Goal: Task Accomplishment & Management: Manage account settings

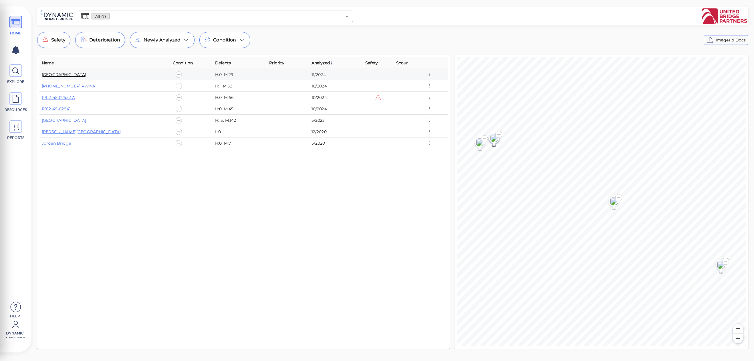
click at [83, 75] on link "Houbolt Road Extension" at bounding box center [64, 74] width 45 height 5
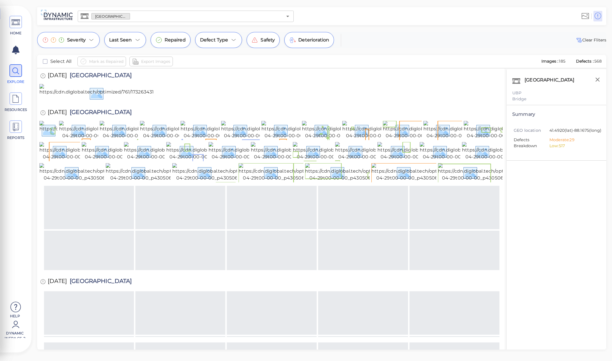
drag, startPoint x: 264, startPoint y: 141, endPoint x: 270, endPoint y: 138, distance: 7.4
click at [264, 103] on div at bounding box center [270, 93] width 463 height 19
drag, startPoint x: 270, startPoint y: 138, endPoint x: 392, endPoint y: 47, distance: 151.4
click at [371, 99] on div at bounding box center [270, 93] width 463 height 19
click at [384, 103] on div at bounding box center [270, 93] width 463 height 19
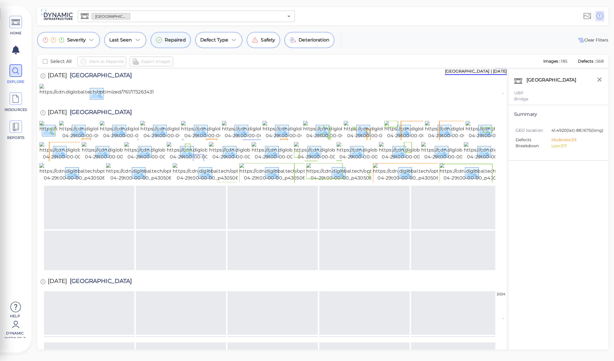
click at [172, 42] on span "Repaired" at bounding box center [175, 40] width 21 height 7
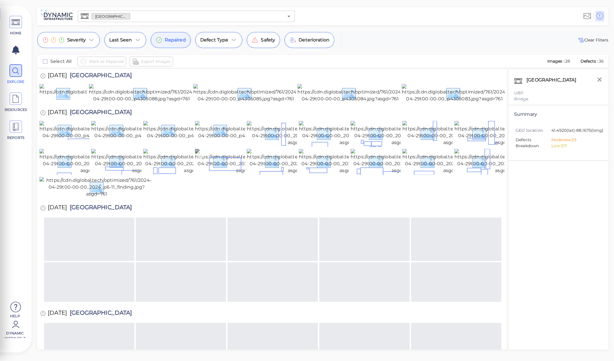
click at [203, 174] on img at bounding box center [246, 161] width 103 height 25
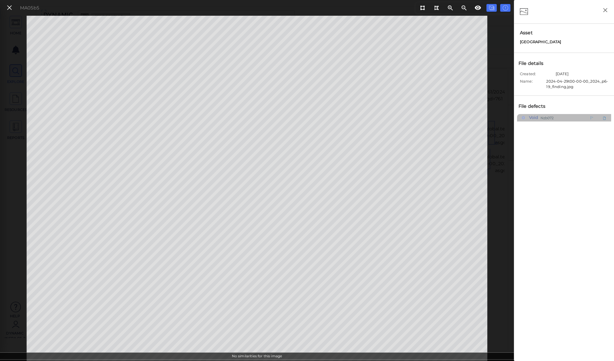
click at [530, 120] on span "Void" at bounding box center [533, 117] width 11 height 7
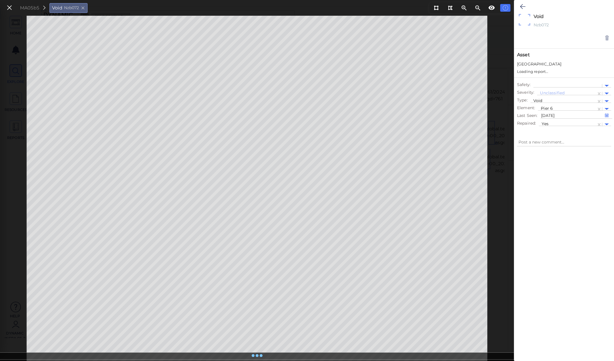
type textarea "x"
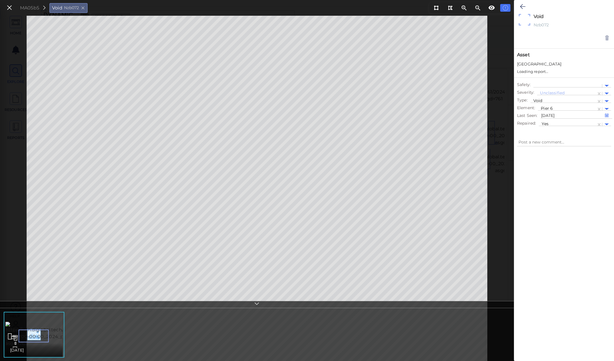
type textarea "x"
click at [62, 336] on img at bounding box center [56, 334] width 103 height 25
type textarea "x"
click at [45, 337] on img at bounding box center [56, 334] width 103 height 25
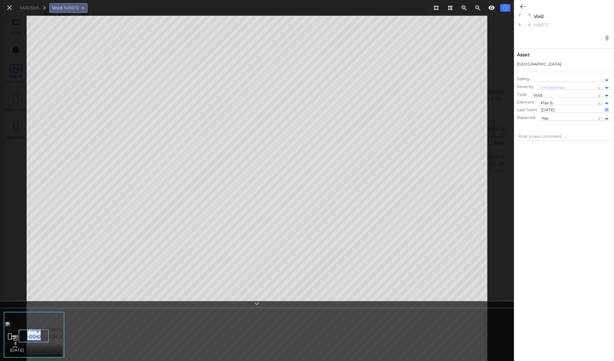
type textarea "x"
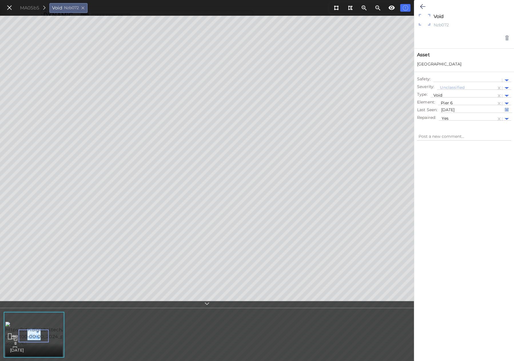
type textarea "x"
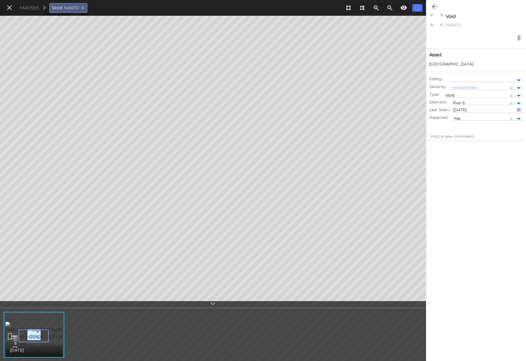
type textarea "x"
click at [10, 11] on icon at bounding box center [9, 8] width 6 height 8
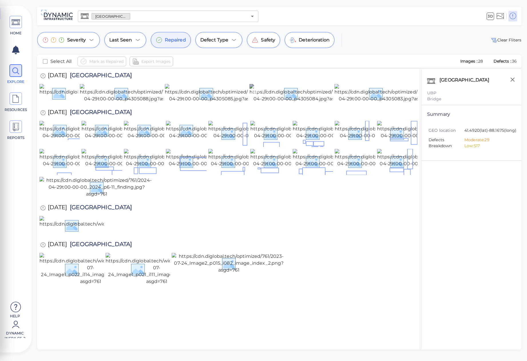
click at [266, 102] on img at bounding box center [301, 93] width 105 height 18
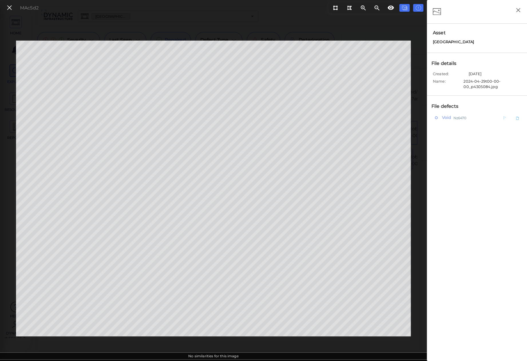
click at [446, 119] on span "Void" at bounding box center [445, 117] width 11 height 7
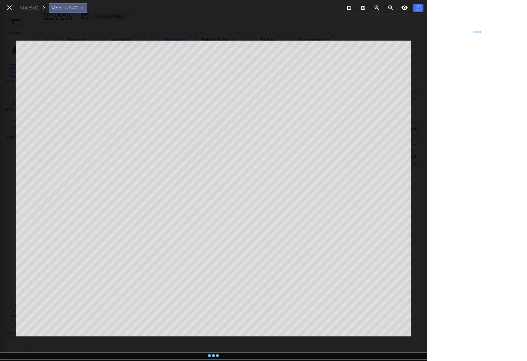
type textarea "x"
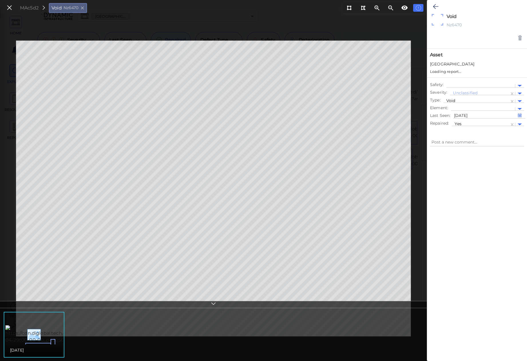
type textarea "x"
click at [11, 9] on icon at bounding box center [9, 8] width 6 height 8
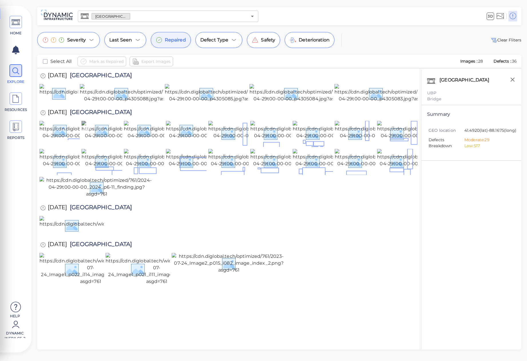
click at [103, 139] on img at bounding box center [132, 130] width 103 height 18
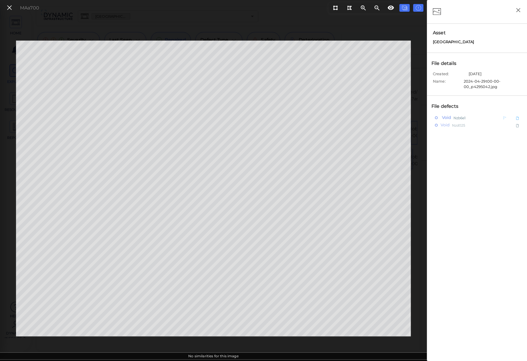
click at [443, 118] on span "Void" at bounding box center [445, 117] width 11 height 7
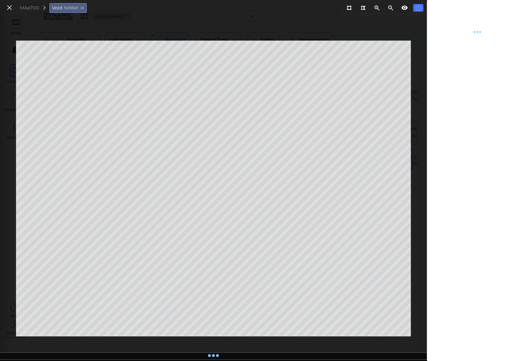
type textarea "x"
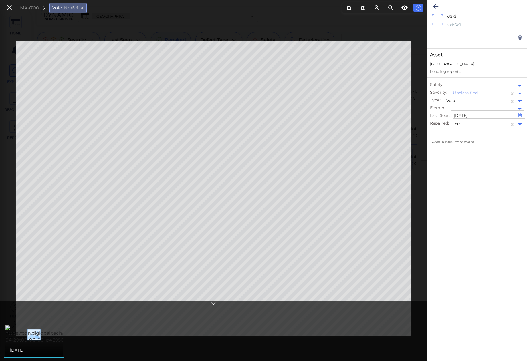
type textarea "x"
click at [438, 8] on button at bounding box center [435, 6] width 11 height 13
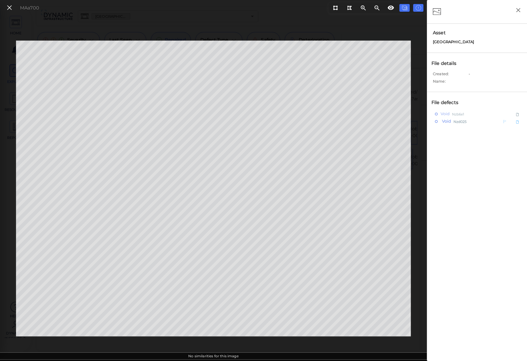
click at [451, 121] on div "Void Nzd025" at bounding box center [464, 121] width 59 height 7
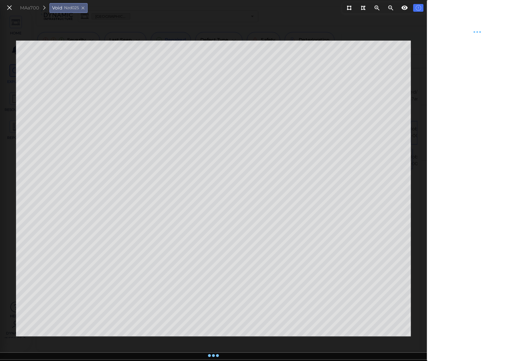
type textarea "x"
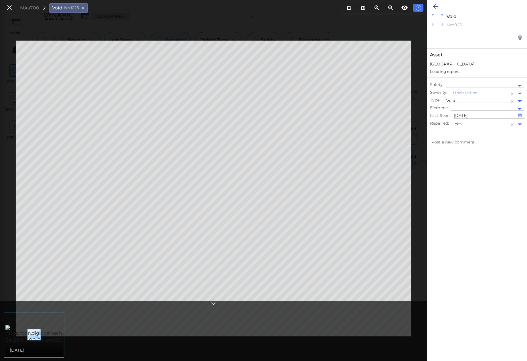
type textarea "x"
click at [53, 336] on img at bounding box center [56, 334] width 103 height 18
type textarea "x"
click at [12, 10] on icon at bounding box center [9, 8] width 6 height 8
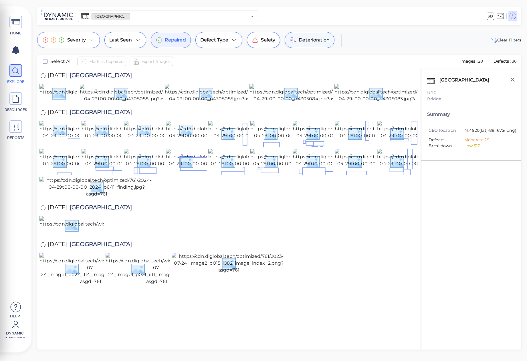
click at [299, 41] on span "Deterioration" at bounding box center [314, 40] width 31 height 7
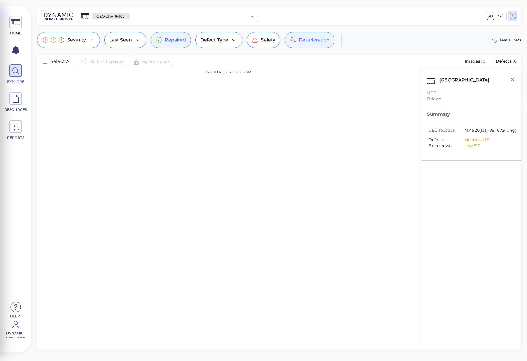
click at [179, 43] on span "Repaired" at bounding box center [175, 40] width 21 height 7
click at [303, 44] on div "Deterioration" at bounding box center [309, 40] width 50 height 16
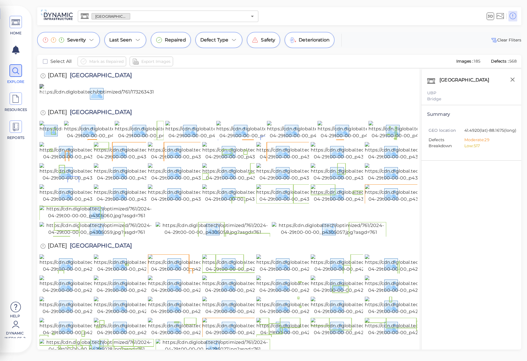
click at [87, 102] on img at bounding box center [190, 93] width 302 height 18
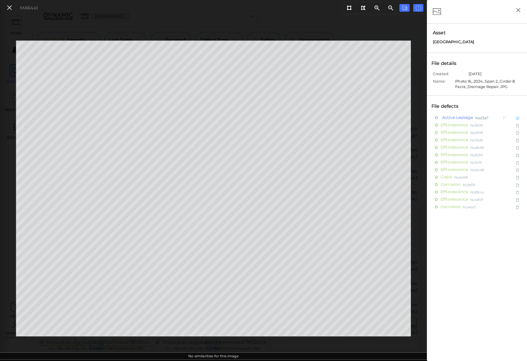
click at [457, 117] on span "Active Leakage" at bounding box center [456, 117] width 32 height 7
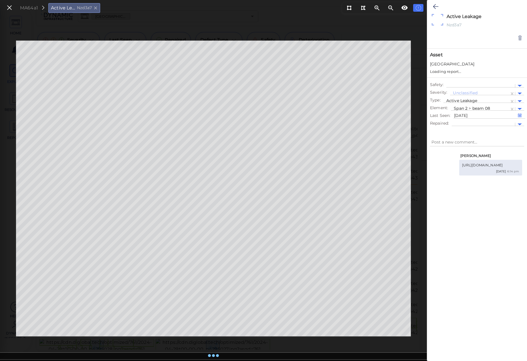
type textarea "x"
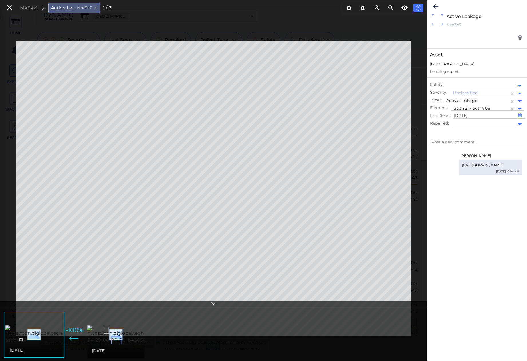
type textarea "x"
click at [118, 335] on img at bounding box center [138, 334] width 103 height 18
type textarea "x"
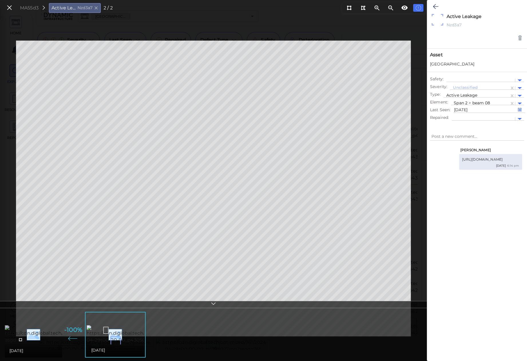
click at [48, 327] on img at bounding box center [154, 334] width 299 height 18
type textarea "x"
click at [112, 333] on img at bounding box center [138, 334] width 103 height 18
type textarea "x"
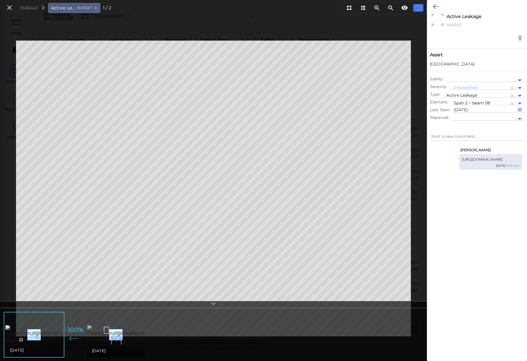
type textarea "x"
click at [45, 333] on img at bounding box center [154, 334] width 299 height 18
type textarea "x"
click at [104, 331] on img at bounding box center [138, 334] width 103 height 18
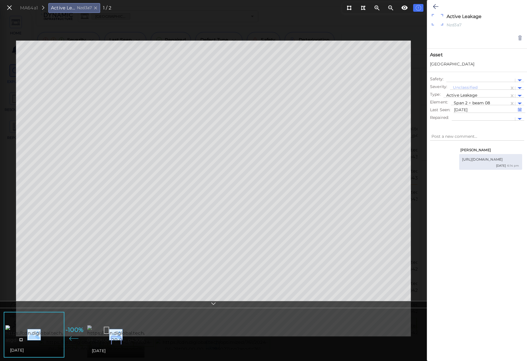
type textarea "x"
click at [49, 329] on img at bounding box center [154, 334] width 299 height 18
type textarea "x"
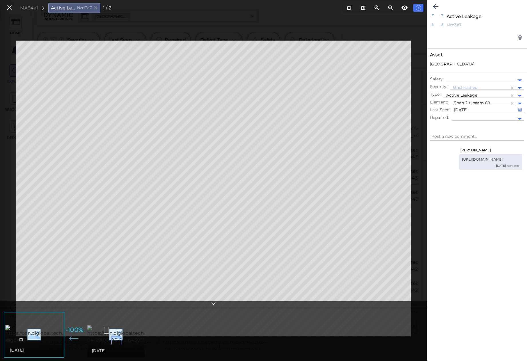
click at [91, 328] on img at bounding box center [138, 334] width 103 height 18
type textarea "x"
click at [27, 325] on img at bounding box center [154, 334] width 299 height 18
type textarea "x"
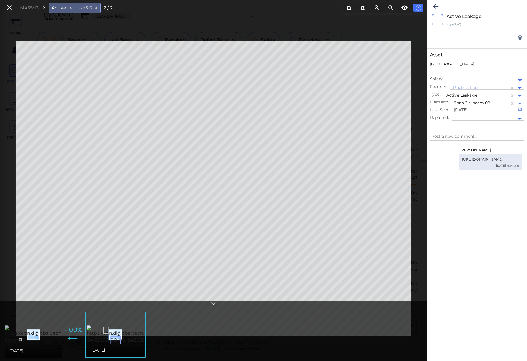
type textarea "x"
click at [89, 325] on img at bounding box center [138, 334] width 103 height 18
type textarea "x"
click at [46, 325] on img at bounding box center [154, 334] width 299 height 18
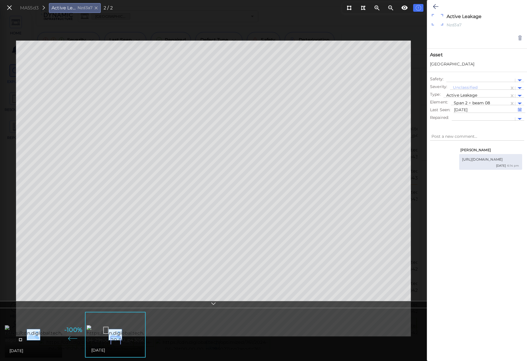
type textarea "x"
drag, startPoint x: 464, startPoint y: 165, endPoint x: 445, endPoint y: 161, distance: 19.6
click at [462, 161] on div "https://cdn.diglobal.tech/761/1732551120534_hre_span%202_grider%208%20facia,%20…" at bounding box center [490, 159] width 57 height 5
click at [495, 138] on textarea at bounding box center [477, 136] width 94 height 8
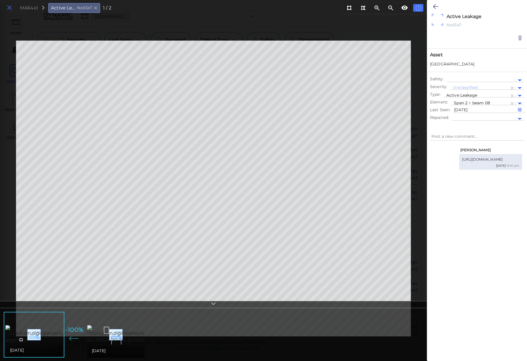
click at [11, 9] on icon at bounding box center [9, 8] width 6 height 8
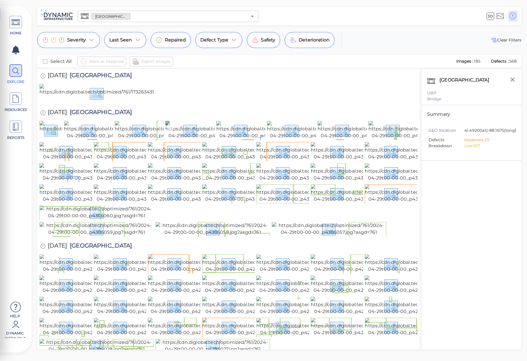
click at [203, 139] on img at bounding box center [216, 130] width 103 height 18
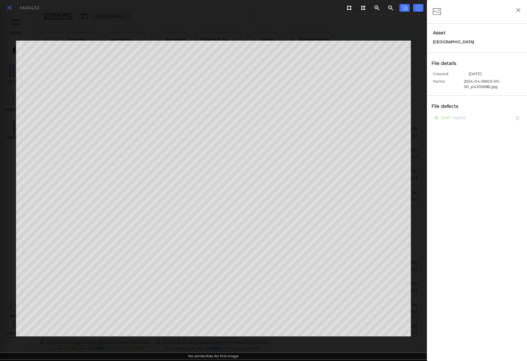
click at [8, 6] on icon at bounding box center [9, 8] width 6 height 8
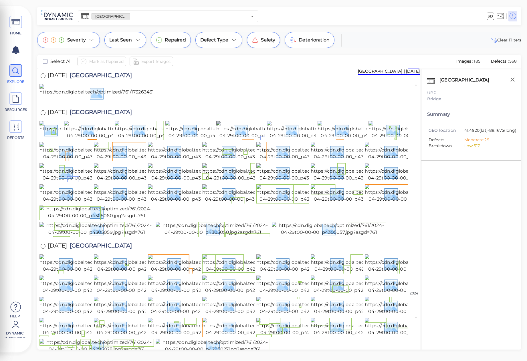
click at [250, 139] on img at bounding box center [267, 130] width 103 height 18
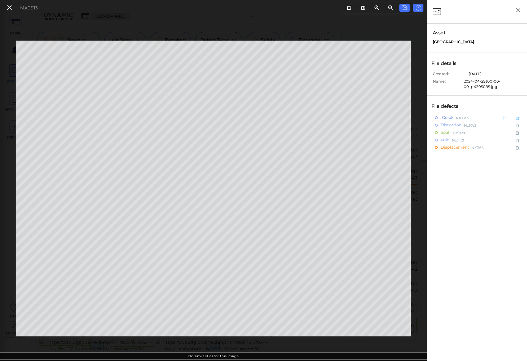
click at [444, 119] on span "Crack" at bounding box center [446, 117] width 13 height 7
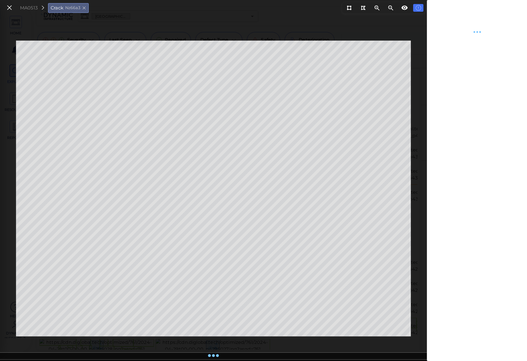
type textarea "x"
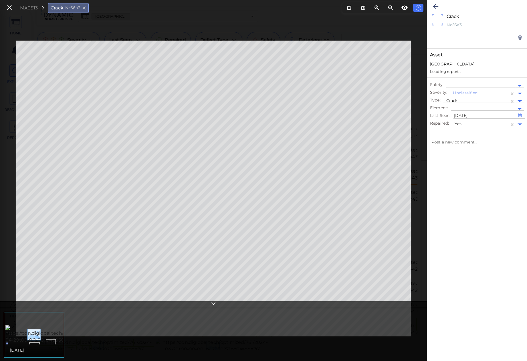
type textarea "x"
click at [11, 8] on icon at bounding box center [9, 8] width 6 height 8
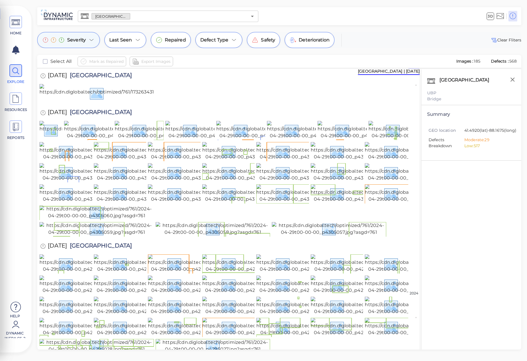
click at [89, 42] on icon at bounding box center [91, 40] width 7 height 7
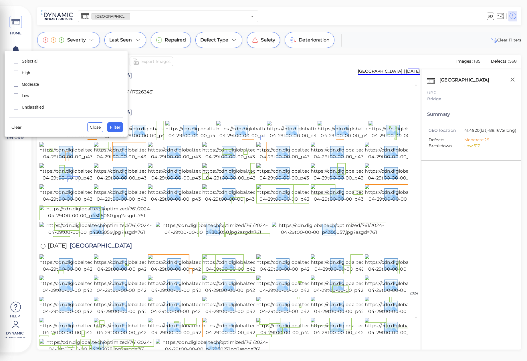
drag, startPoint x: 37, startPoint y: 82, endPoint x: 31, endPoint y: 76, distance: 9.1
click at [37, 83] on span "Moderate" at bounding box center [71, 84] width 98 height 6
click at [28, 74] on span "High" at bounding box center [71, 73] width 98 height 6
click at [116, 127] on span "Filter" at bounding box center [115, 127] width 11 height 7
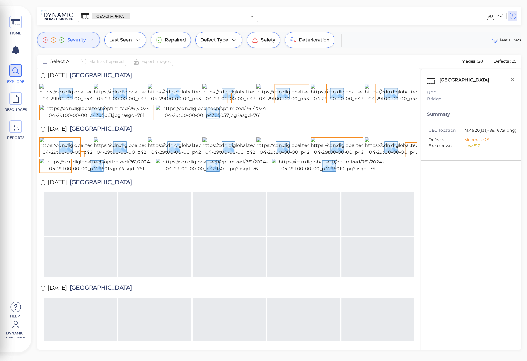
click at [90, 42] on icon at bounding box center [91, 40] width 7 height 7
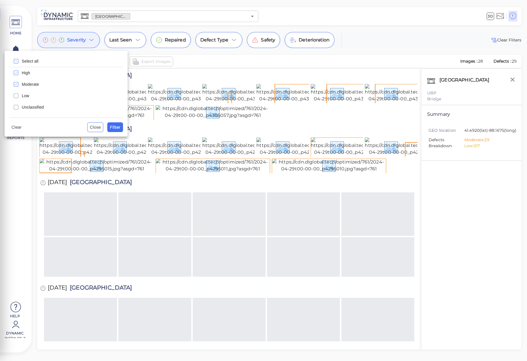
drag, startPoint x: 280, startPoint y: 14, endPoint x: 292, endPoint y: 4, distance: 15.4
click at [280, 14] on div at bounding box center [263, 180] width 527 height 361
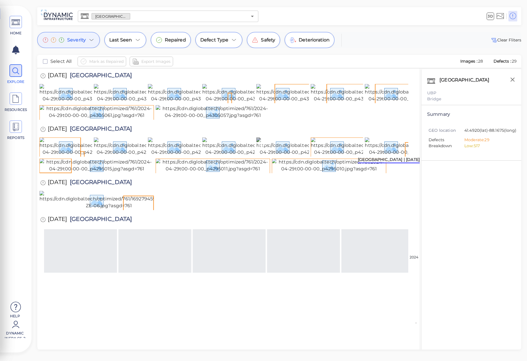
scroll to position [57, 0]
click at [91, 41] on icon at bounding box center [91, 40] width 7 height 7
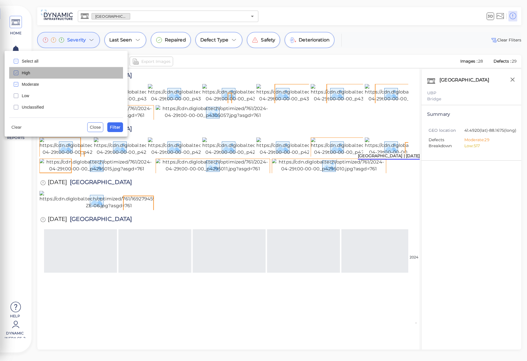
click at [31, 78] on div "High" at bounding box center [66, 72] width 114 height 11
click at [32, 84] on span "Moderate" at bounding box center [71, 84] width 98 height 6
click at [112, 123] on button "Filter" at bounding box center [115, 127] width 16 height 10
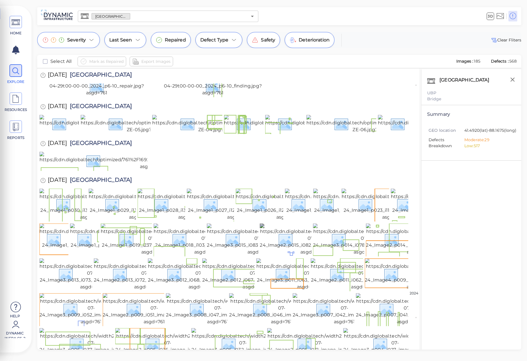
scroll to position [1796, 0]
click at [285, 293] on img at bounding box center [281, 309] width 105 height 32
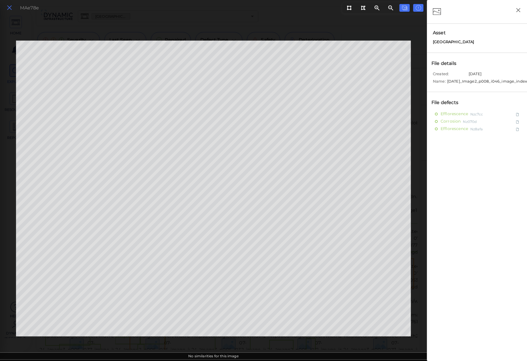
click at [7, 9] on icon at bounding box center [9, 8] width 6 height 8
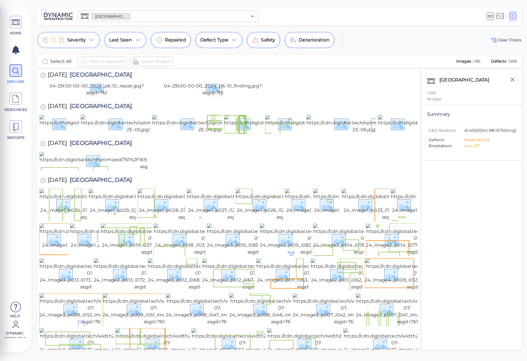
click at [214, 152] on div at bounding box center [228, 161] width 378 height 19
click at [166, 44] on div "Repaired" at bounding box center [171, 40] width 40 height 16
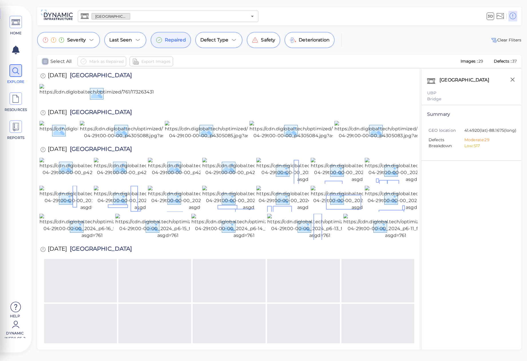
click at [43, 62] on icon "checkbox" at bounding box center [45, 61] width 7 height 7
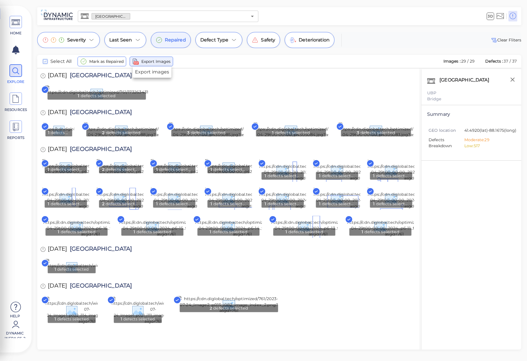
click at [167, 63] on span "Export Images" at bounding box center [155, 61] width 29 height 7
click at [21, 125] on span at bounding box center [15, 126] width 13 height 13
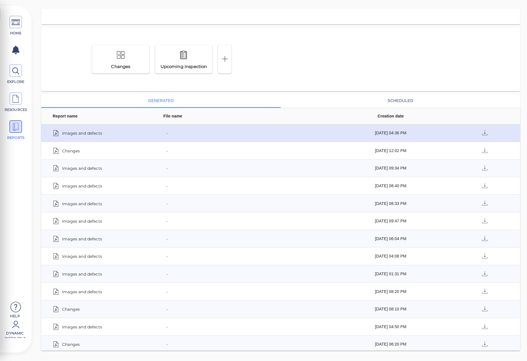
click at [94, 129] on span "Images and defects" at bounding box center [82, 133] width 40 height 8
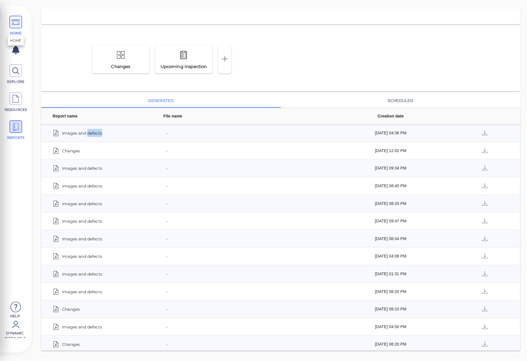
click at [17, 21] on icon at bounding box center [15, 22] width 9 height 13
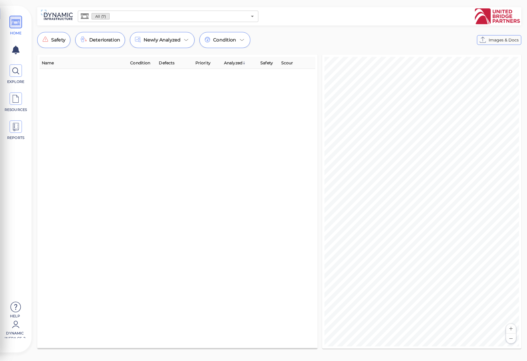
click at [134, 18] on input "text" at bounding box center [179, 16] width 138 height 8
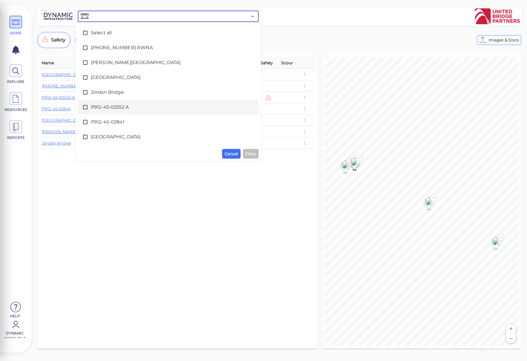
click at [85, 108] on icon at bounding box center [85, 107] width 6 height 6
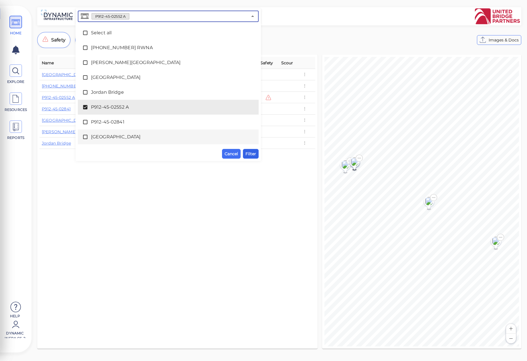
click at [250, 154] on span "Filter" at bounding box center [250, 153] width 11 height 7
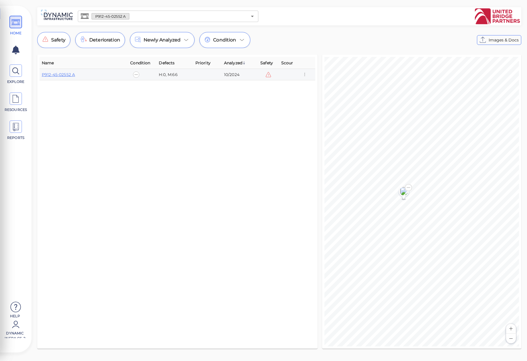
click at [77, 75] on div "P912-45-02552 A" at bounding box center [84, 75] width 84 height 6
click at [72, 74] on link "P912-45-02552 A" at bounding box center [58, 74] width 33 height 5
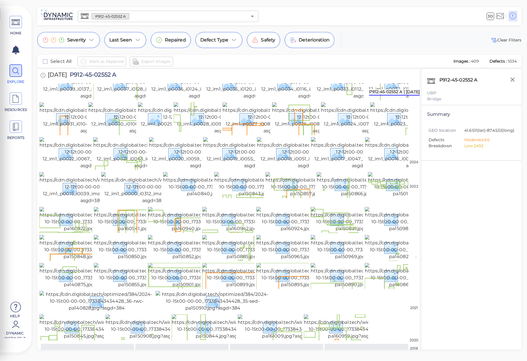
scroll to position [343, 0]
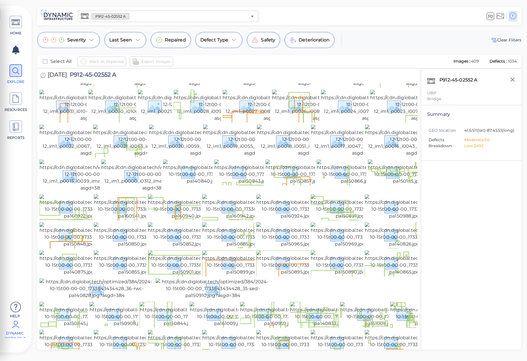
click at [19, 327] on icon at bounding box center [15, 324] width 11 height 17
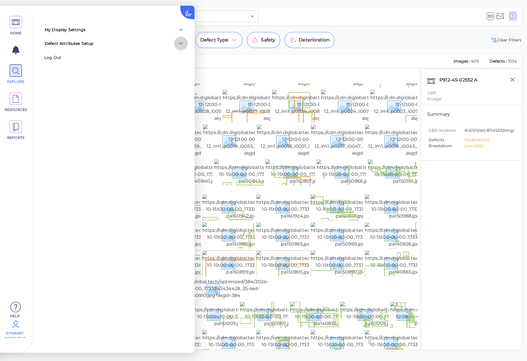
click at [182, 44] on icon at bounding box center [180, 43] width 7 height 7
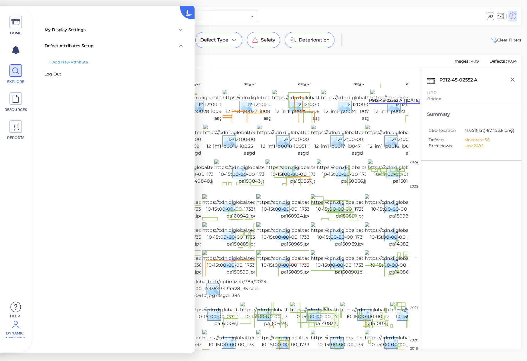
click at [16, 333] on icon at bounding box center [15, 324] width 11 height 17
click at [70, 64] on div "Add New Attribute" at bounding box center [117, 62] width 142 height 9
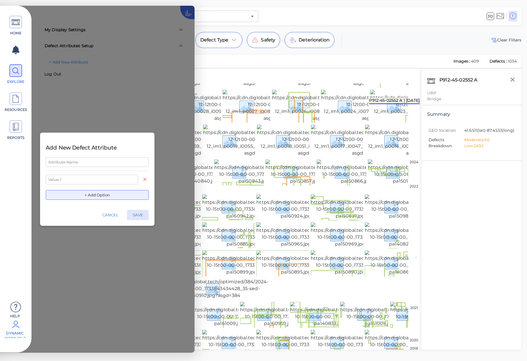
click at [78, 161] on input "text" at bounding box center [97, 162] width 103 height 10
paste input "access"
type input "Access"
click at [128, 183] on input "text" at bounding box center [92, 180] width 92 height 10
type input "R"
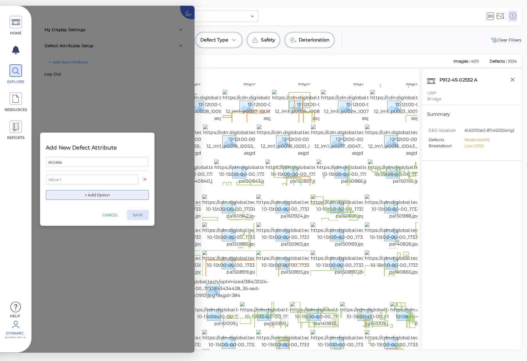
click at [128, 163] on input "Access" at bounding box center [97, 162] width 103 height 10
type input "Access"
click at [128, 180] on input "text" at bounding box center [92, 180] width 92 height 10
type input "1"
type input "1-10 f"
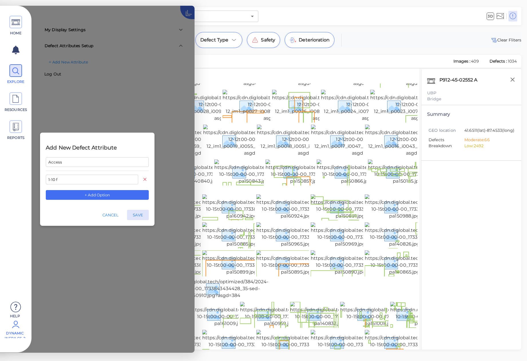
click at [134, 194] on button "+ Add Option" at bounding box center [97, 195] width 103 height 10
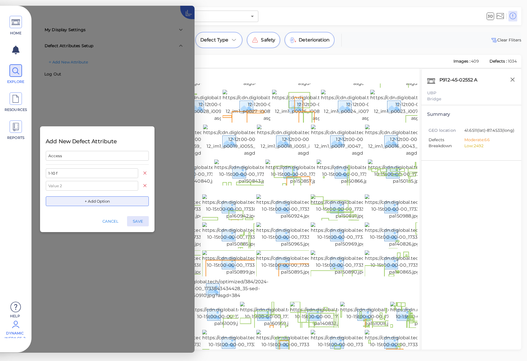
click at [108, 187] on input "text" at bounding box center [92, 186] width 92 height 10
type input "11-50 f"
click at [108, 200] on button "+ Add Option" at bounding box center [97, 201] width 103 height 10
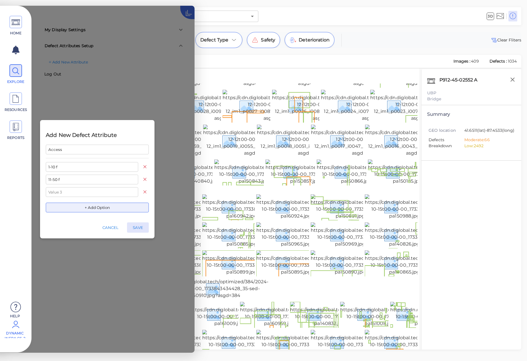
click at [94, 191] on input "text" at bounding box center [92, 192] width 92 height 10
type input "5"
type input "50F +"
click at [136, 230] on button "SAVE" at bounding box center [138, 227] width 22 height 10
click at [137, 228] on button "SAVE" at bounding box center [138, 227] width 22 height 10
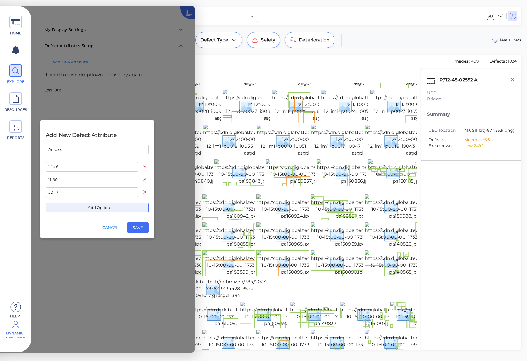
click at [130, 227] on button "SAVE" at bounding box center [138, 227] width 22 height 10
click at [184, 156] on div "Add New Defect Attribute Access 1-10 f 11-50 f 50F + + Add Option CANCEL SAVE" at bounding box center [97, 179] width 194 height 347
click at [138, 227] on button "SAVE" at bounding box center [138, 227] width 22 height 10
click at [155, 101] on div "Add New Defect Attribute Access 1-10 f 11-50 f 50F + + Add Option CANCEL SAVE" at bounding box center [97, 179] width 194 height 347
click at [133, 227] on button "SAVE" at bounding box center [138, 227] width 22 height 10
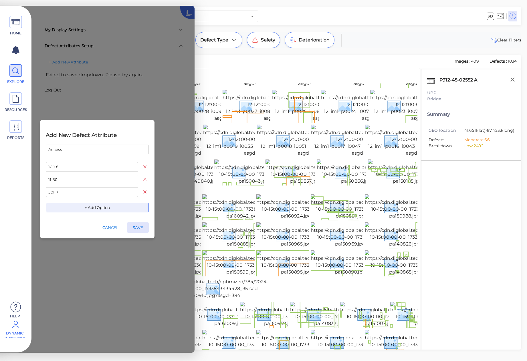
click at [177, 108] on div "Add New Defect Attribute Access 1-10 f 11-50 f 50F + + Add Option CANCEL SAVE" at bounding box center [97, 179] width 194 height 347
click at [136, 227] on button "SAVE" at bounding box center [138, 227] width 22 height 10
click at [129, 106] on div "Add New Defect Attribute Access 1-10 f 11-50 f 50F + + Add Option CANCEL SAVE" at bounding box center [97, 179] width 194 height 347
click at [81, 108] on div "Add New Defect Attribute Access 1-10 f 11-50 f 50F + + Add Option CANCEL SAVE" at bounding box center [97, 179] width 194 height 347
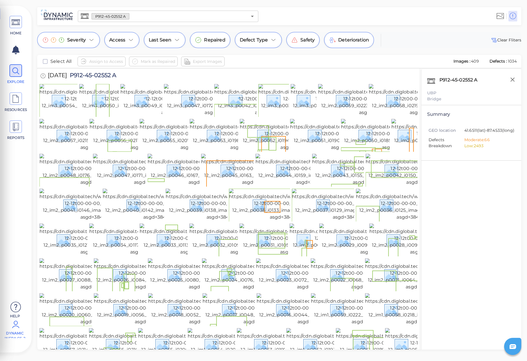
click at [15, 326] on icon at bounding box center [15, 324] width 11 height 17
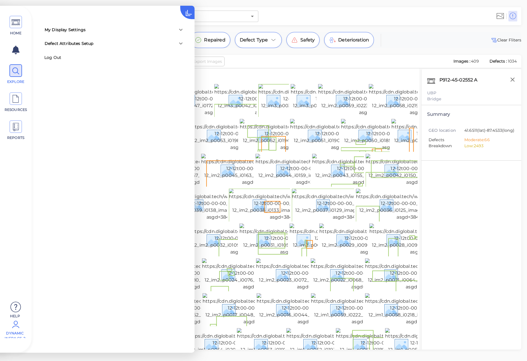
click at [181, 43] on icon at bounding box center [180, 43] width 7 height 7
click at [155, 71] on span "Delete" at bounding box center [154, 70] width 11 height 5
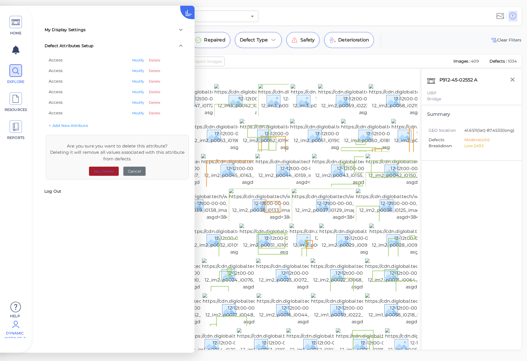
click at [111, 171] on button "Yes, Delete" at bounding box center [104, 171] width 30 height 9
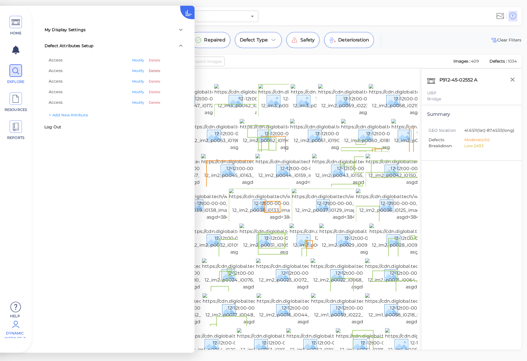
click at [157, 72] on span "Delete" at bounding box center [154, 70] width 11 height 5
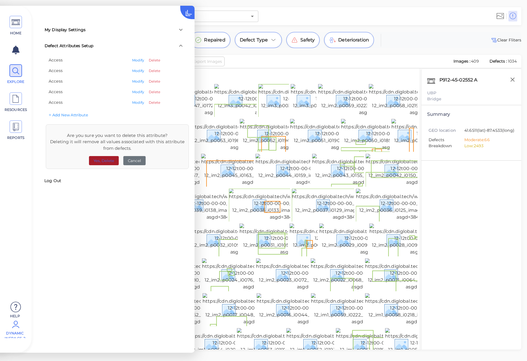
click at [99, 162] on button "Yes, Delete" at bounding box center [104, 160] width 30 height 9
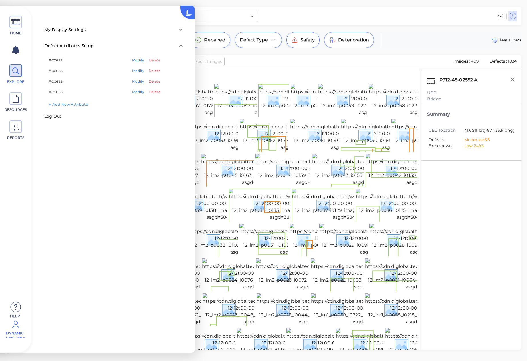
click at [153, 72] on span "Delete" at bounding box center [154, 70] width 11 height 5
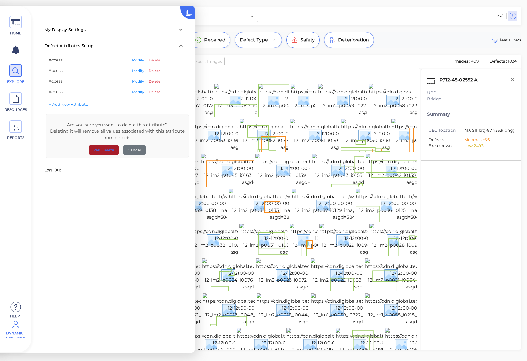
click at [105, 150] on button "Yes, Delete" at bounding box center [104, 150] width 30 height 9
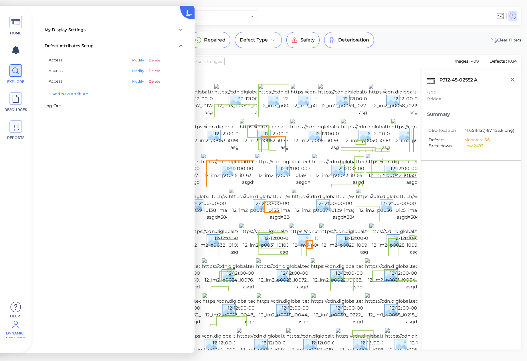
click at [158, 72] on span "Delete" at bounding box center [154, 70] width 11 height 5
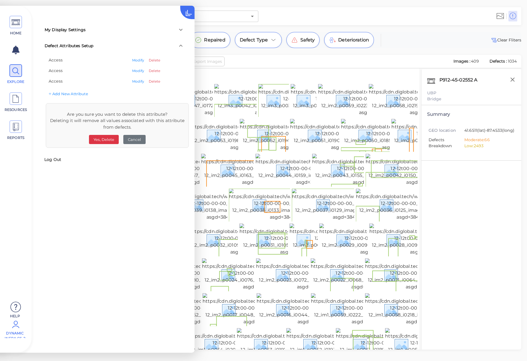
drag, startPoint x: 106, startPoint y: 140, endPoint x: 119, endPoint y: 118, distance: 25.5
click at [106, 139] on button "Yes, Delete" at bounding box center [104, 139] width 30 height 9
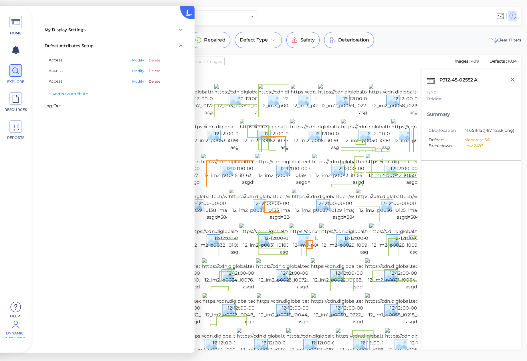
click at [154, 79] on span "Delete" at bounding box center [154, 81] width 11 height 5
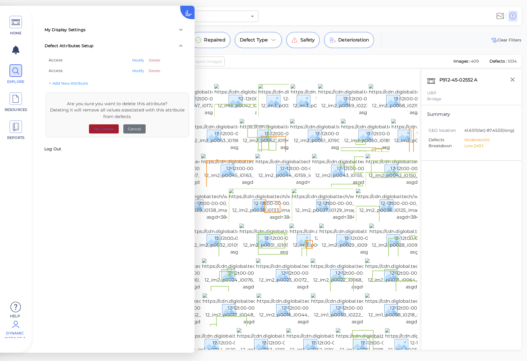
click at [107, 130] on button "Yes, Delete" at bounding box center [104, 128] width 30 height 9
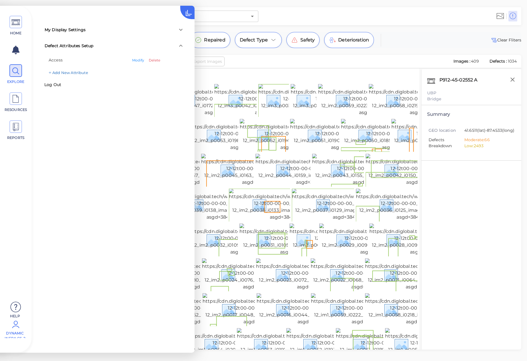
click at [158, 71] on div "Add New Attribute" at bounding box center [117, 72] width 142 height 9
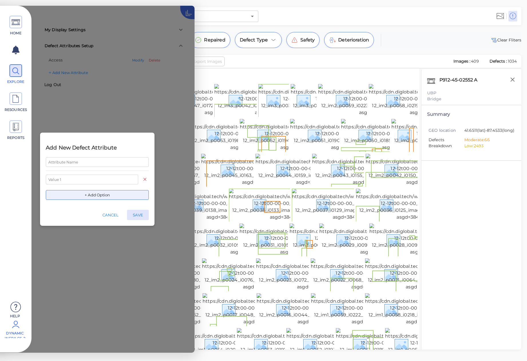
drag, startPoint x: 143, startPoint y: 95, endPoint x: 144, endPoint y: 73, distance: 22.1
click at [143, 95] on div "Add New Defect Attribute + Add Option CANCEL SAVE" at bounding box center [97, 179] width 194 height 347
drag, startPoint x: 114, startPoint y: 213, endPoint x: 122, endPoint y: 184, distance: 29.5
click at [112, 213] on button "CANCEL" at bounding box center [110, 215] width 27 height 10
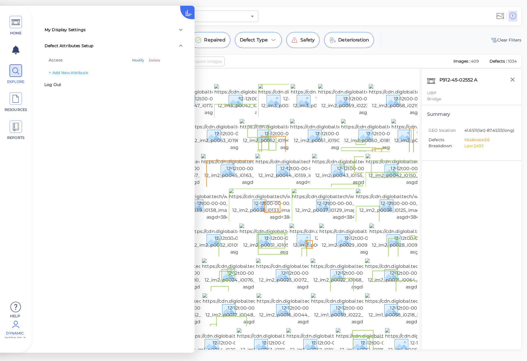
click at [143, 59] on span "Modify" at bounding box center [138, 60] width 12 height 5
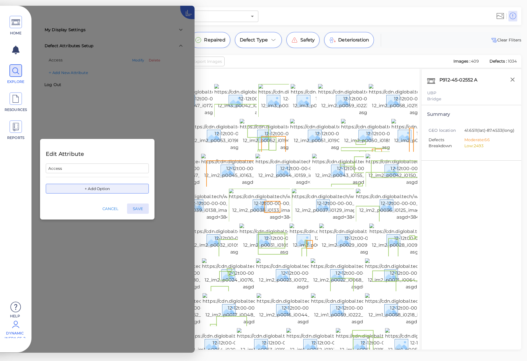
click at [100, 170] on input "Access" at bounding box center [97, 169] width 103 height 10
click at [103, 192] on button "+ Add Option" at bounding box center [97, 189] width 103 height 10
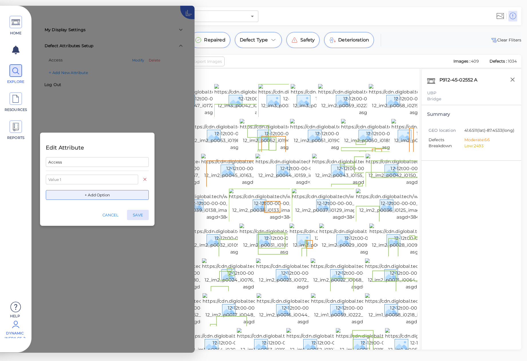
click at [104, 180] on input "text" at bounding box center [92, 180] width 92 height 10
type input "0-10"
click at [107, 193] on button "+ Add Option" at bounding box center [97, 195] width 103 height 10
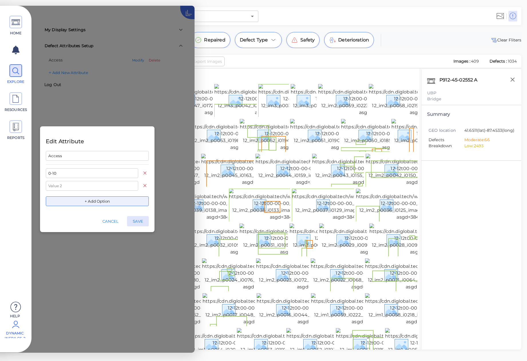
click at [108, 182] on input "text" at bounding box center [92, 186] width 92 height 10
type input "11- 50f"
click at [111, 200] on button "+ Add Option" at bounding box center [97, 201] width 103 height 10
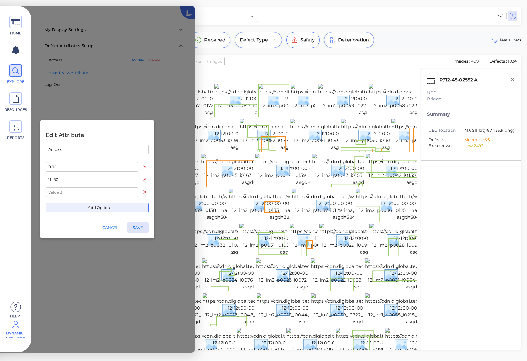
click at [110, 195] on input "text" at bounding box center [92, 192] width 92 height 10
type input "50f +"
click at [75, 165] on input "0-10" at bounding box center [92, 167] width 92 height 10
type input "0-10 f"
click at [88, 208] on button "+ Add Option" at bounding box center [97, 208] width 103 height 10
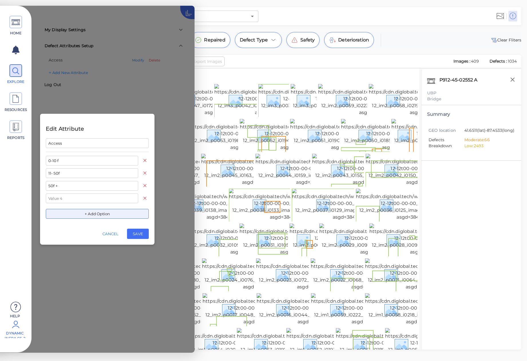
click at [131, 236] on button "SAVE" at bounding box center [138, 234] width 22 height 10
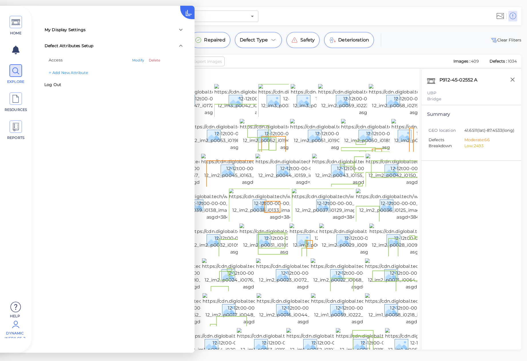
click at [385, 49] on div "Severity Access Last Seen Repaired Defect Type Safety Deterioration Clear Flite…" at bounding box center [278, 191] width 495 height 318
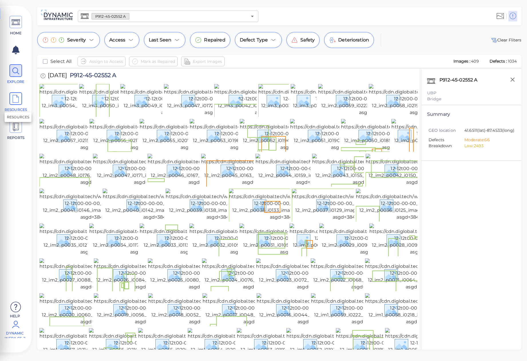
click at [17, 98] on icon at bounding box center [15, 99] width 9 height 13
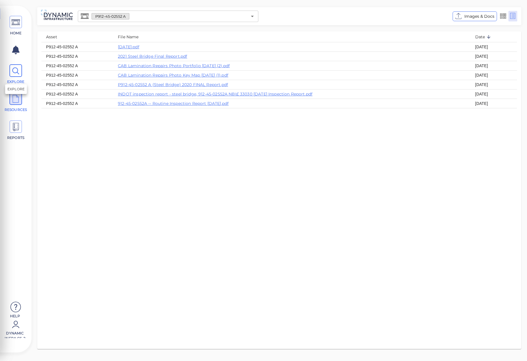
click at [21, 69] on span at bounding box center [15, 70] width 13 height 13
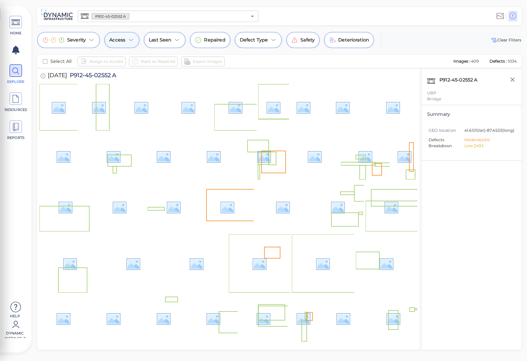
click at [128, 38] on icon at bounding box center [131, 40] width 7 height 7
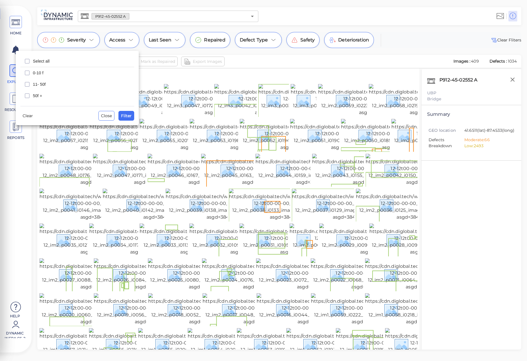
click at [176, 26] on div at bounding box center [263, 180] width 527 height 361
